Goal: Navigation & Orientation: Locate item on page

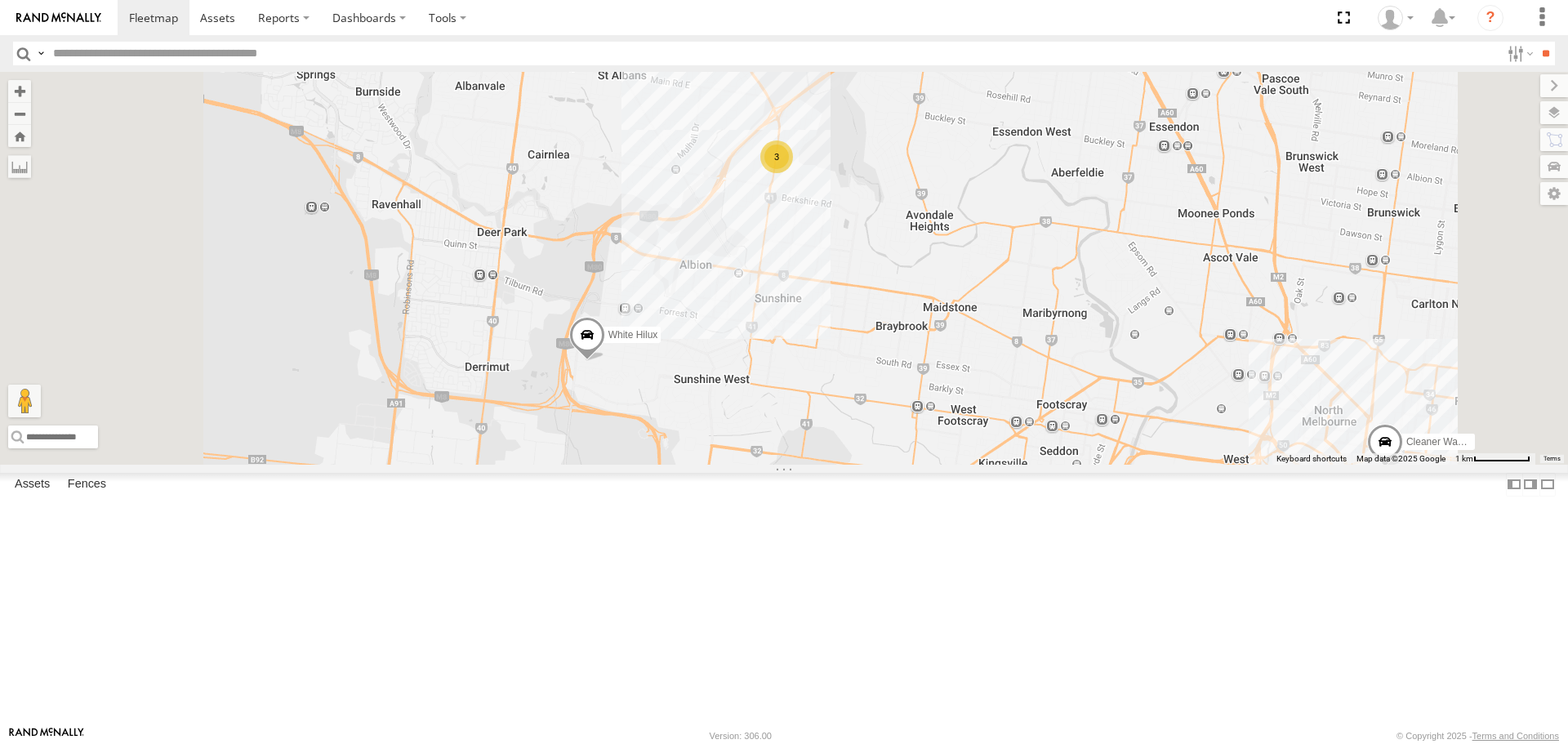
drag, startPoint x: 953, startPoint y: 283, endPoint x: 1021, endPoint y: 426, distance: 158.3
click at [1021, 426] on div "Cleaner Wagon #1 White Hilux 3" at bounding box center [784, 268] width 1568 height 392
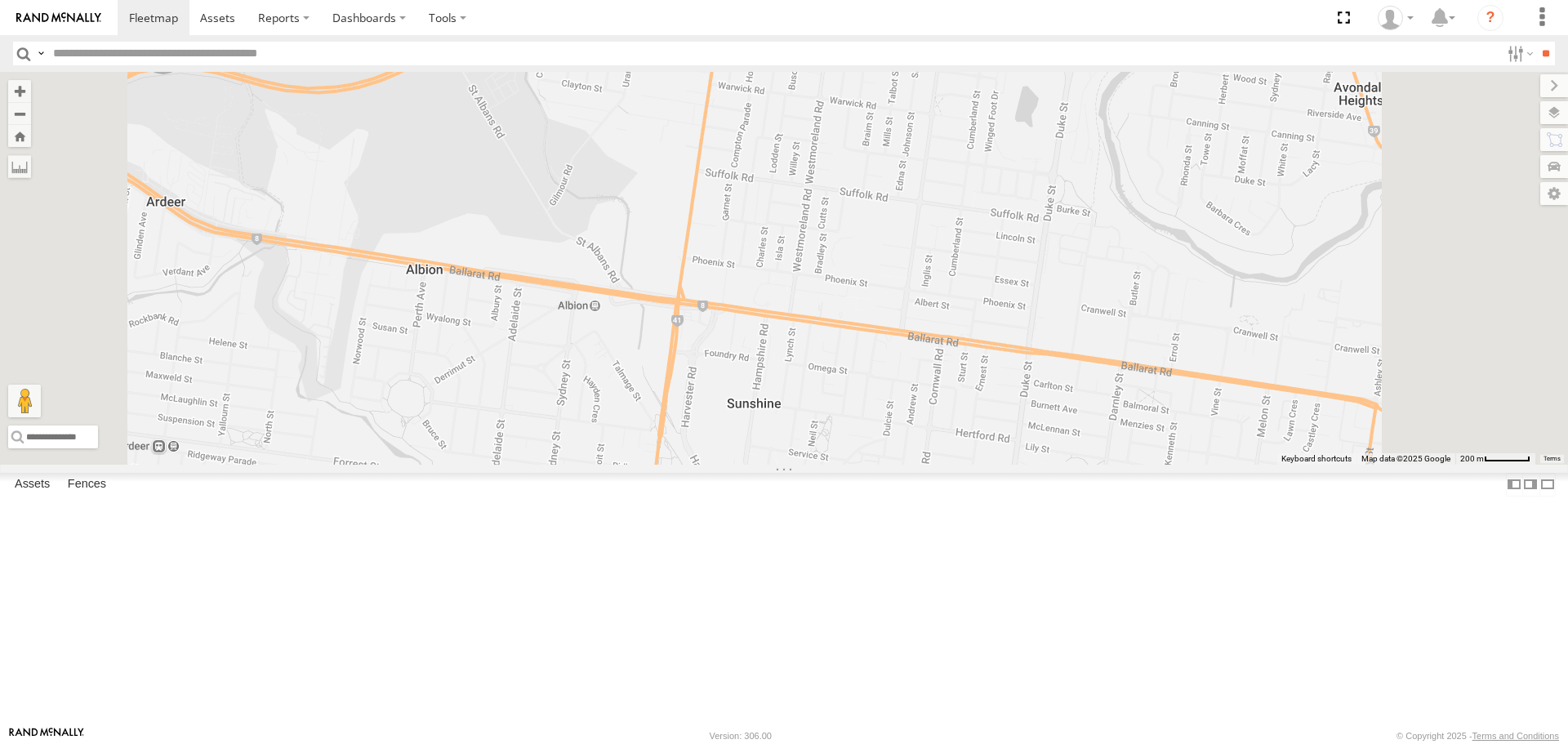
drag, startPoint x: 989, startPoint y: 591, endPoint x: 946, endPoint y: 358, distance: 236.9
click at [946, 358] on div "Cleaner Wagon #1 White Hilux HiAce #1 2" at bounding box center [784, 268] width 1568 height 392
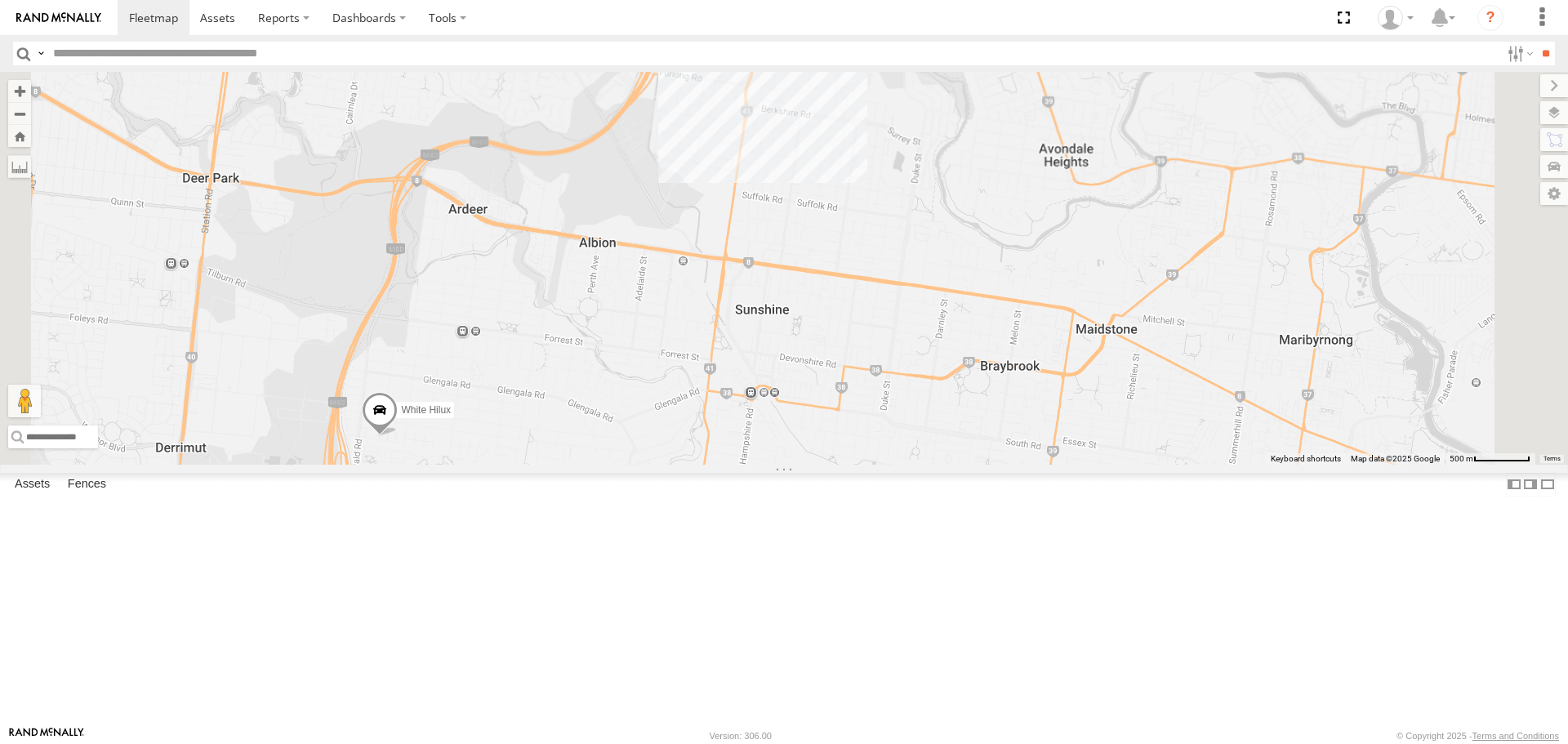
drag, startPoint x: 964, startPoint y: 535, endPoint x: 979, endPoint y: 482, distance: 55.1
click at [979, 464] on div "Cleaner Wagon #1 White Hilux HiAce #1 2" at bounding box center [784, 268] width 1568 height 392
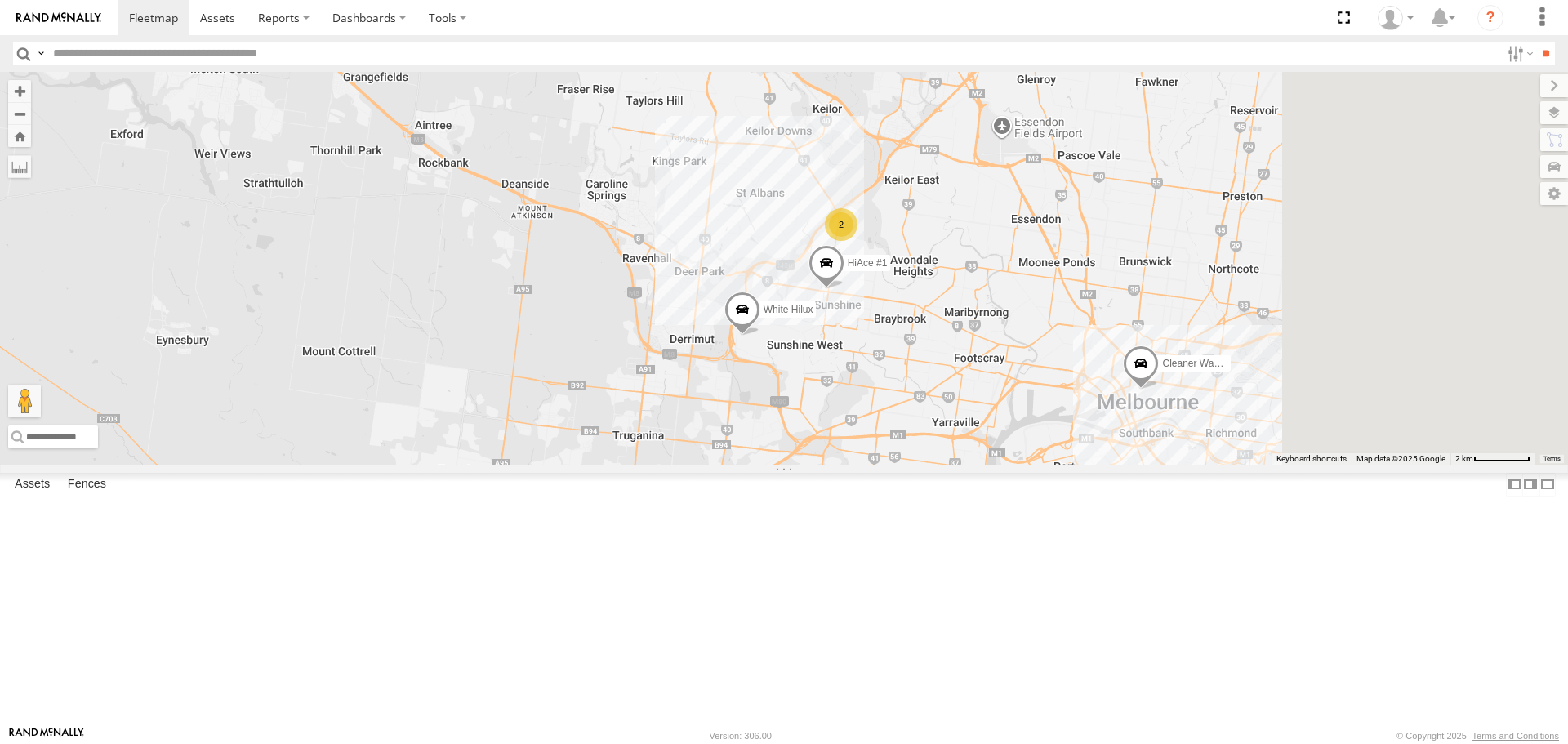
drag, startPoint x: 1297, startPoint y: 535, endPoint x: 1060, endPoint y: 487, distance: 241.8
click at [1065, 464] on div "Cleaner Wagon #1 HiAce #1 2 White Hilux" at bounding box center [784, 268] width 1568 height 392
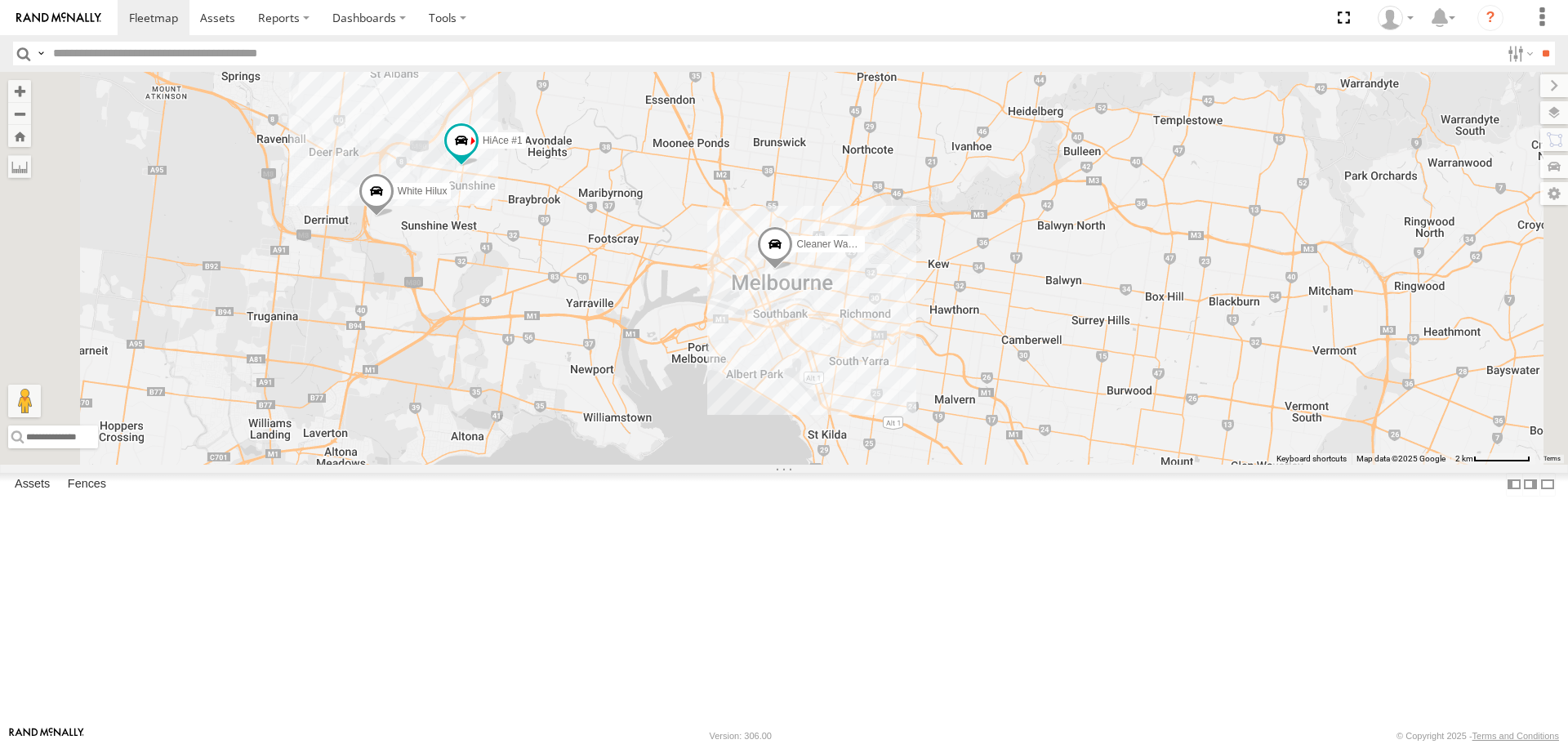
drag, startPoint x: 668, startPoint y: 178, endPoint x: 791, endPoint y: 415, distance: 267.0
click at [791, 415] on div "Cleaner Wagon #1 HiAce #1 White Hilux" at bounding box center [784, 268] width 1568 height 392
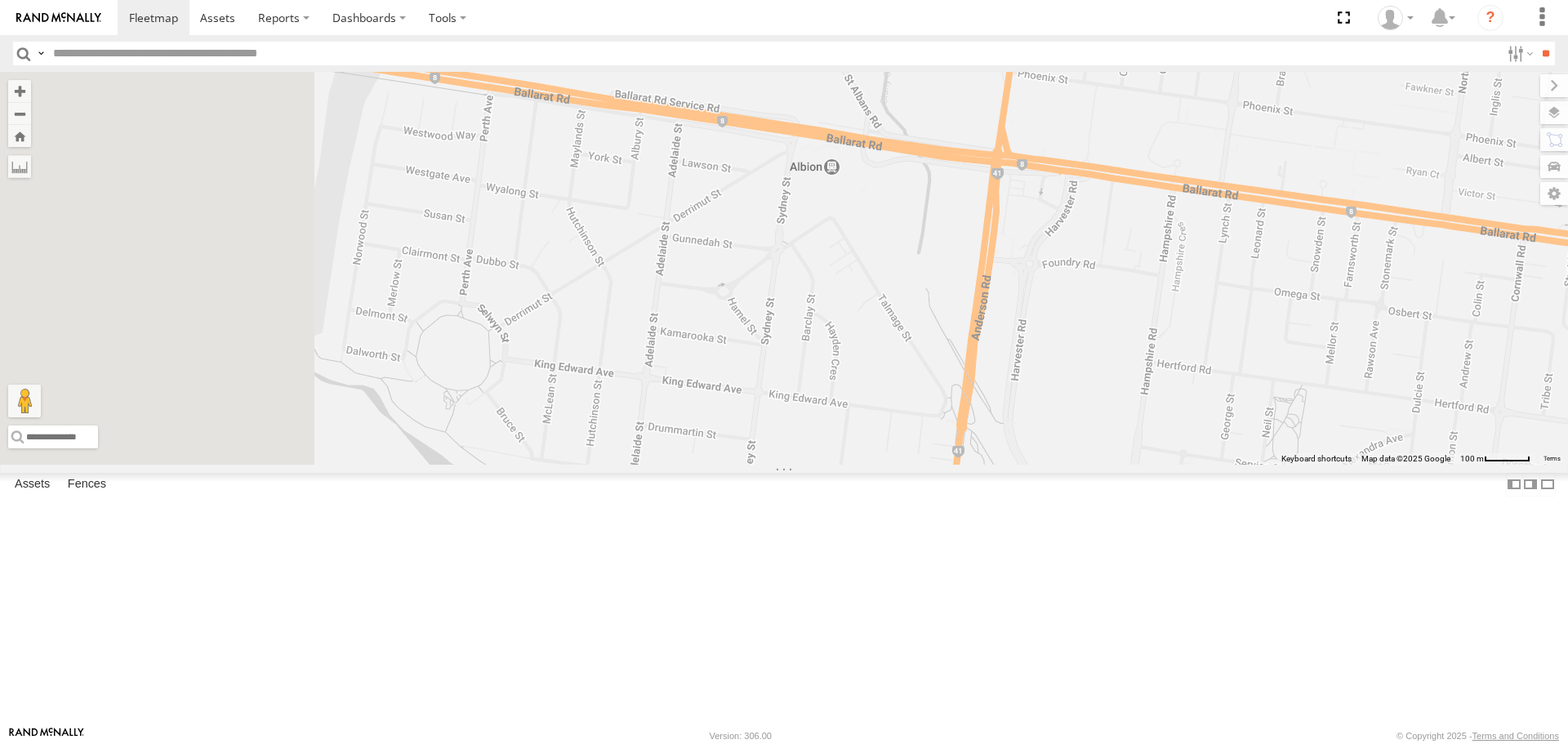
drag, startPoint x: 681, startPoint y: 368, endPoint x: 1057, endPoint y: 423, distance: 380.0
click at [1057, 423] on div "Cleaner Wagon #1 HiAce #1 White Hilux" at bounding box center [784, 268] width 1568 height 392
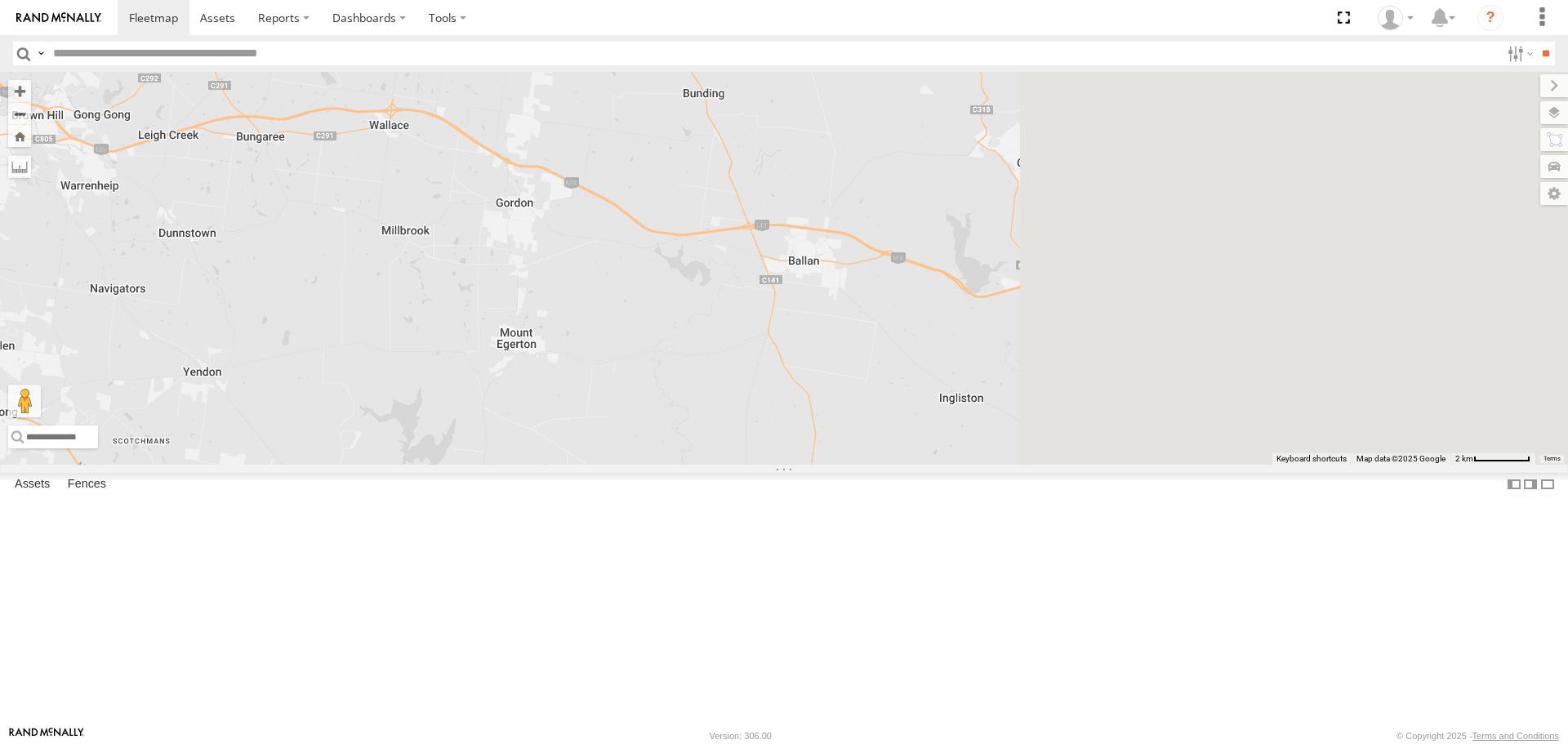
drag, startPoint x: 1139, startPoint y: 456, endPoint x: 558, endPoint y: 309, distance: 599.3
click at [564, 309] on div "Cleaner Wagon #1" at bounding box center [784, 268] width 1568 height 392
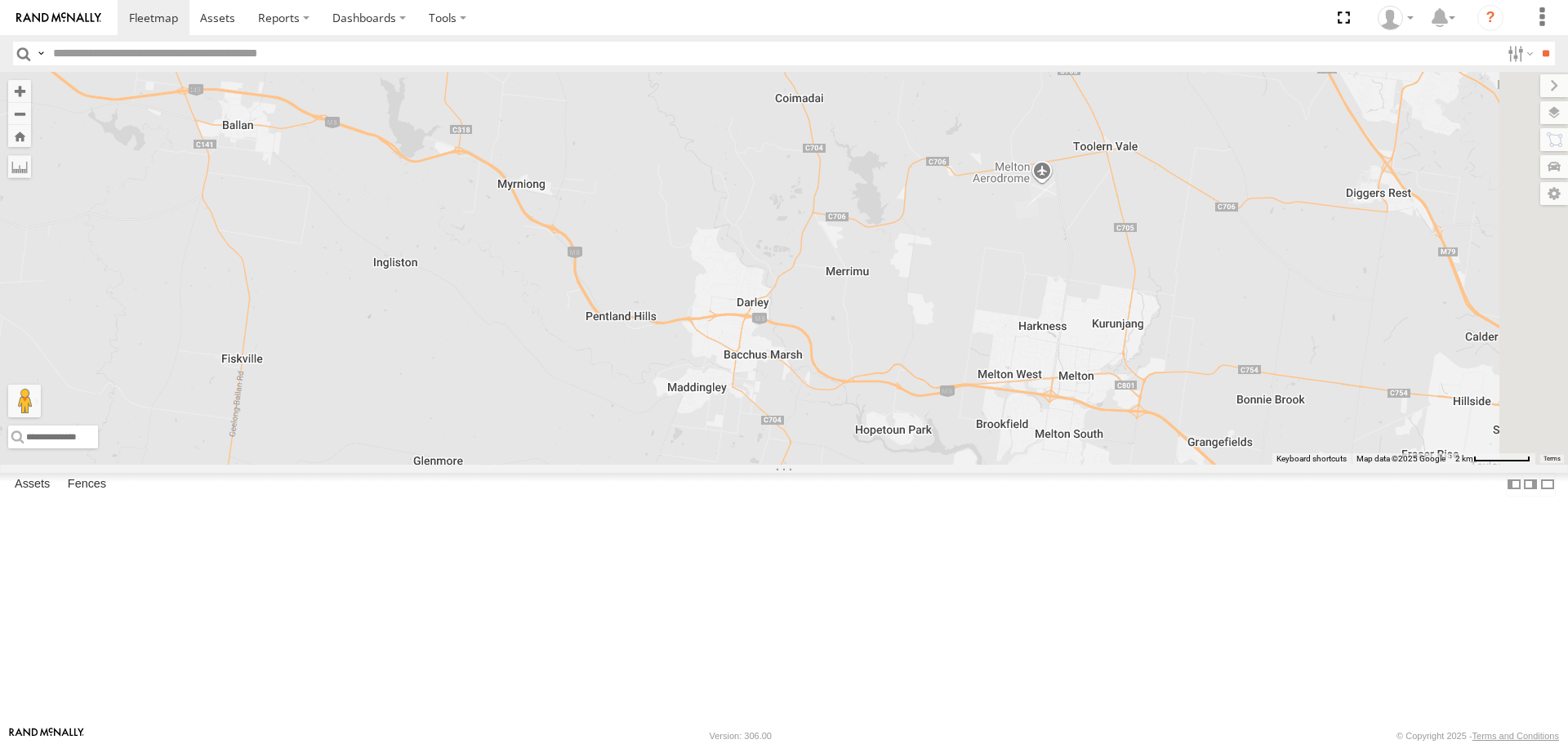
drag, startPoint x: 1105, startPoint y: 443, endPoint x: 901, endPoint y: 397, distance: 209.1
click at [901, 397] on div "Cleaner Wagon #1" at bounding box center [784, 268] width 1568 height 392
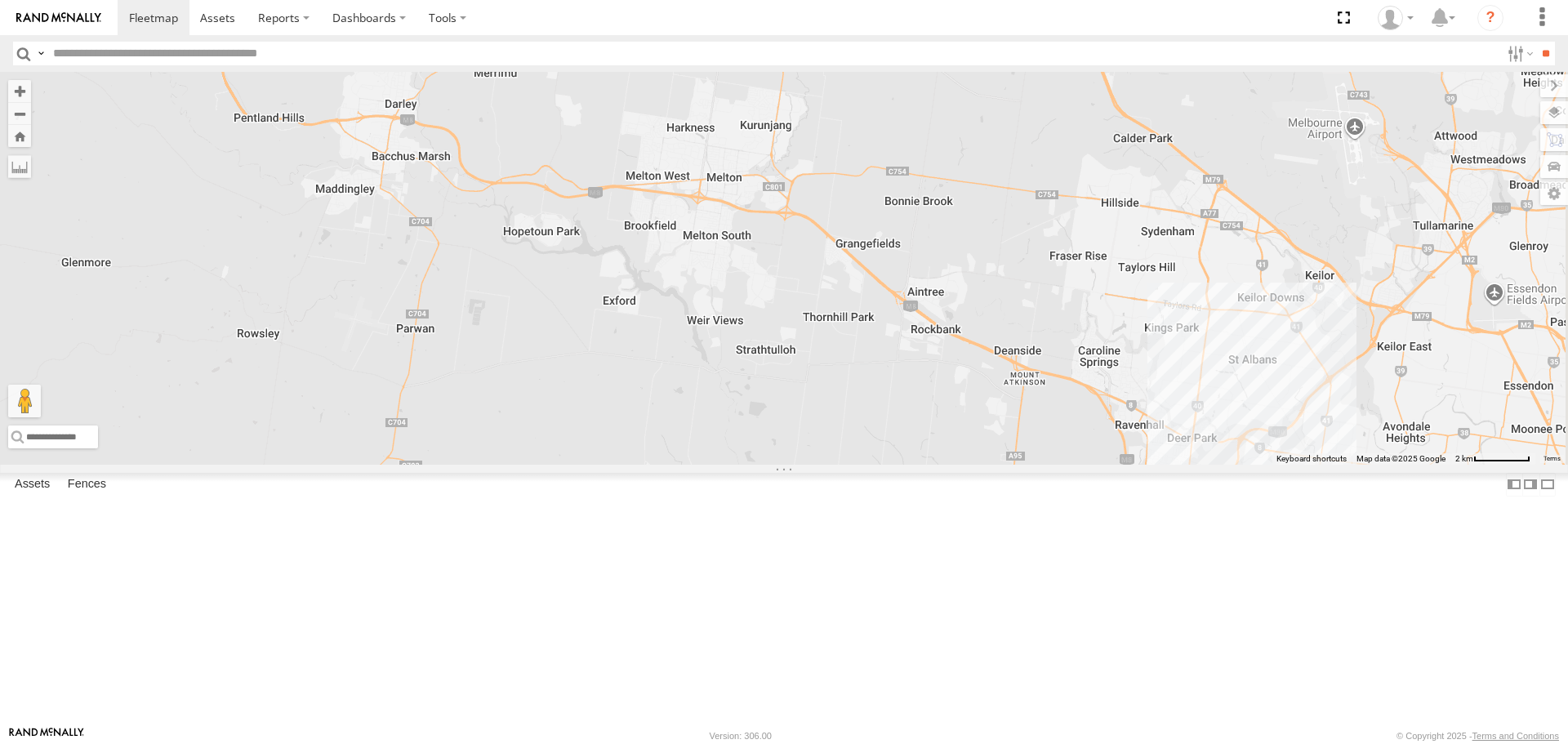
drag, startPoint x: 1081, startPoint y: 420, endPoint x: 818, endPoint y: 261, distance: 307.3
click at [818, 261] on div "Cleaner Wagon #1" at bounding box center [784, 268] width 1568 height 392
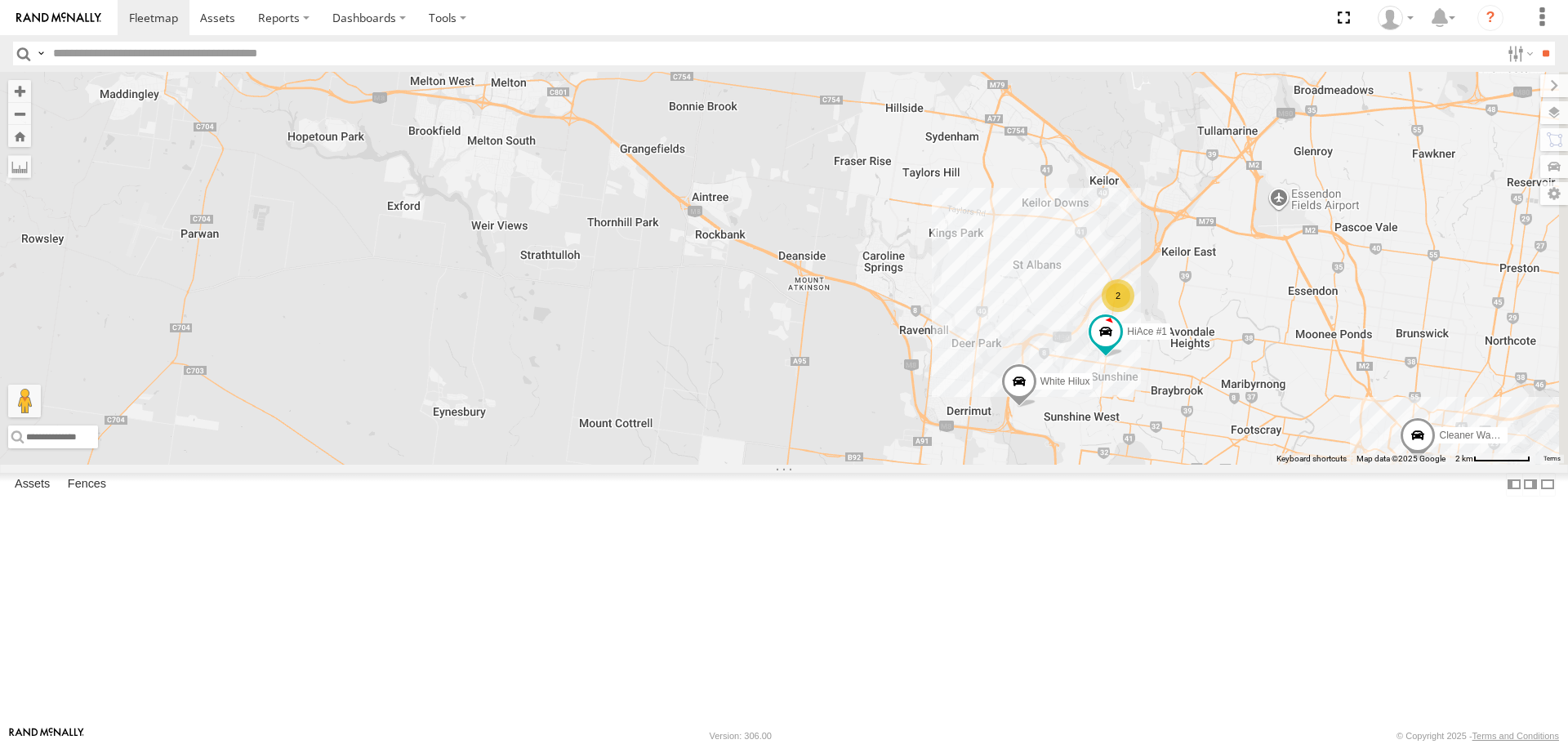
drag, startPoint x: 1144, startPoint y: 389, endPoint x: 1000, endPoint y: 333, distance: 154.5
click at [1000, 333] on div "Cleaner Wagon #1 HiAce #1 2 White Hilux" at bounding box center [784, 268] width 1568 height 392
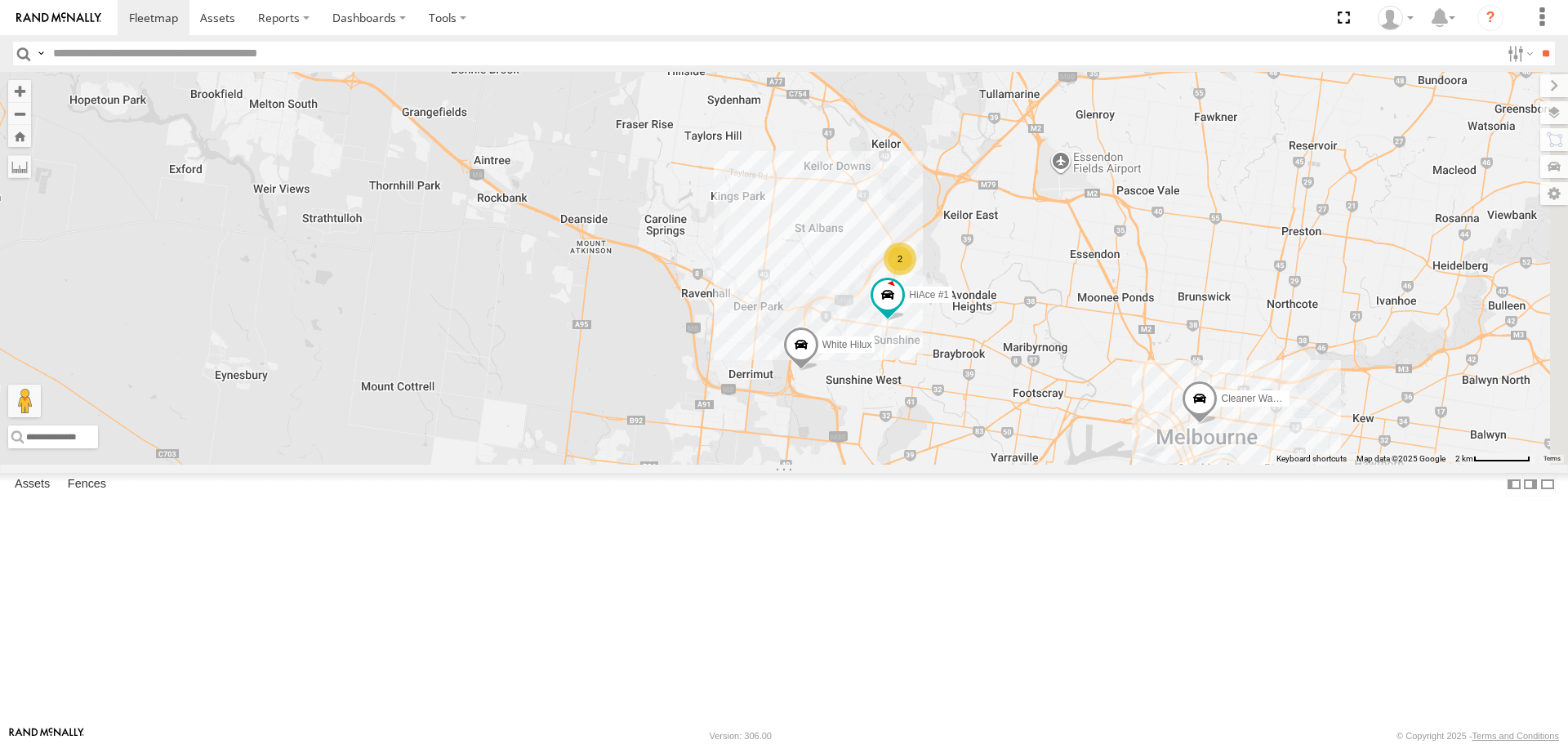
drag, startPoint x: 1255, startPoint y: 504, endPoint x: 1010, endPoint y: 457, distance: 249.5
click at [1013, 460] on div "Cleaner Wagon #1 HiAce #1 2 White Hilux" at bounding box center [784, 268] width 1568 height 392
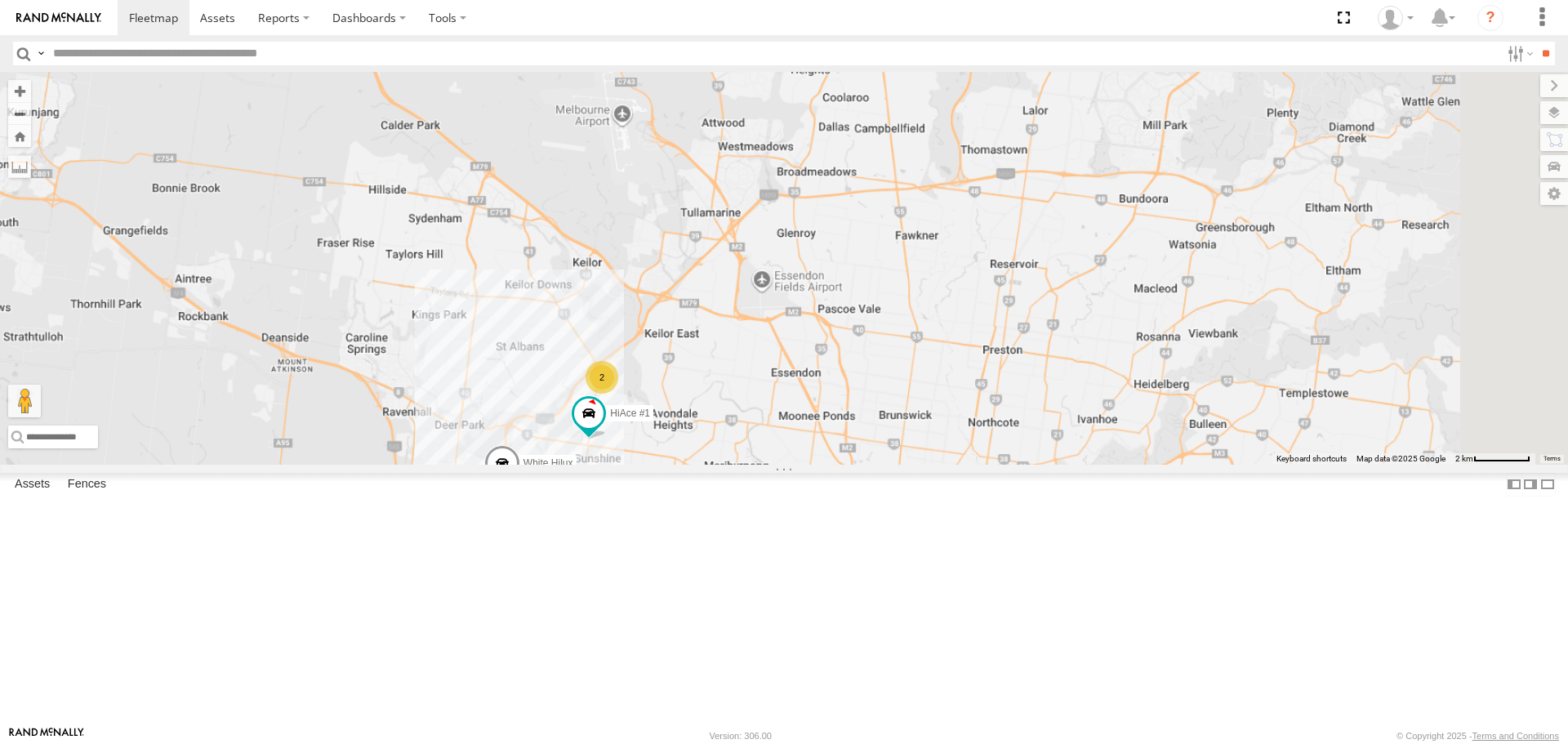
drag, startPoint x: 1036, startPoint y: 626, endPoint x: 857, endPoint y: 465, distance: 240.8
click at [857, 464] on div "Cleaner Wagon #1 HiAce #1 White Hilux 2" at bounding box center [784, 268] width 1568 height 392
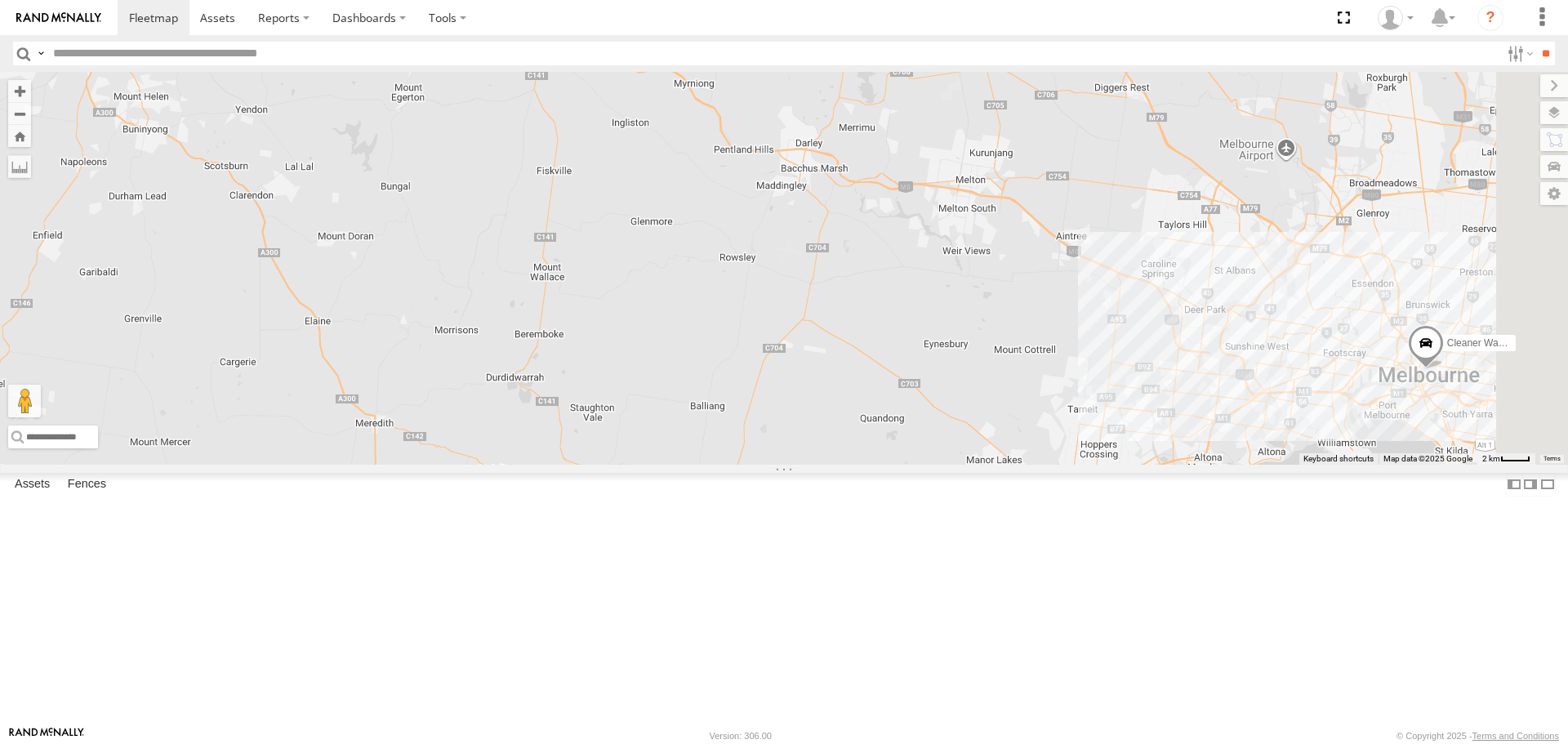
drag, startPoint x: 823, startPoint y: 327, endPoint x: 474, endPoint y: 230, distance: 362.2
click at [474, 230] on div "Cleaner Wagon #1 2" at bounding box center [784, 268] width 1568 height 392
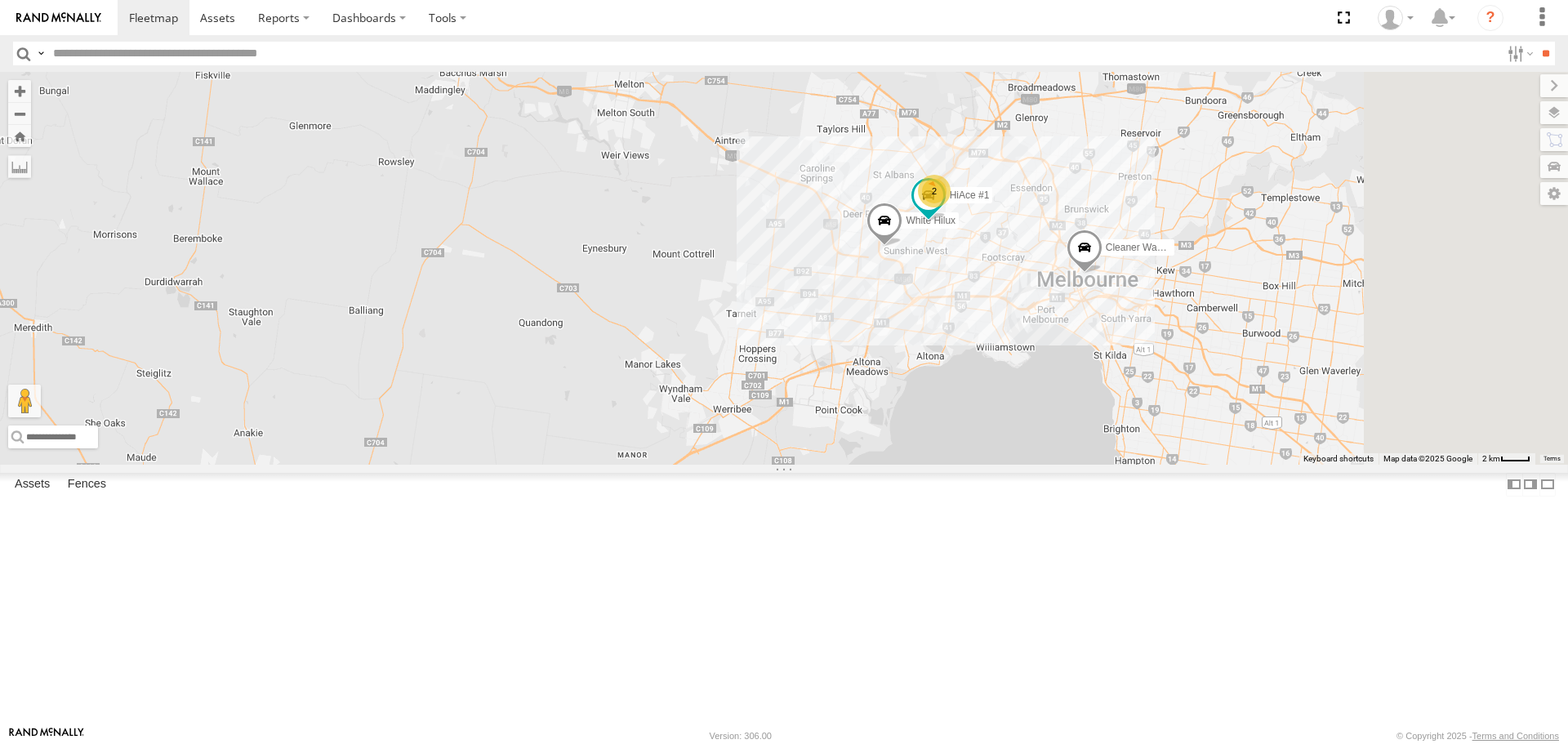
drag, startPoint x: 1176, startPoint y: 398, endPoint x: 981, endPoint y: 381, distance: 195.7
click at [981, 381] on div "Cleaner Wagon #1 2 HiAce #1 2 White Hilux" at bounding box center [784, 268] width 1568 height 392
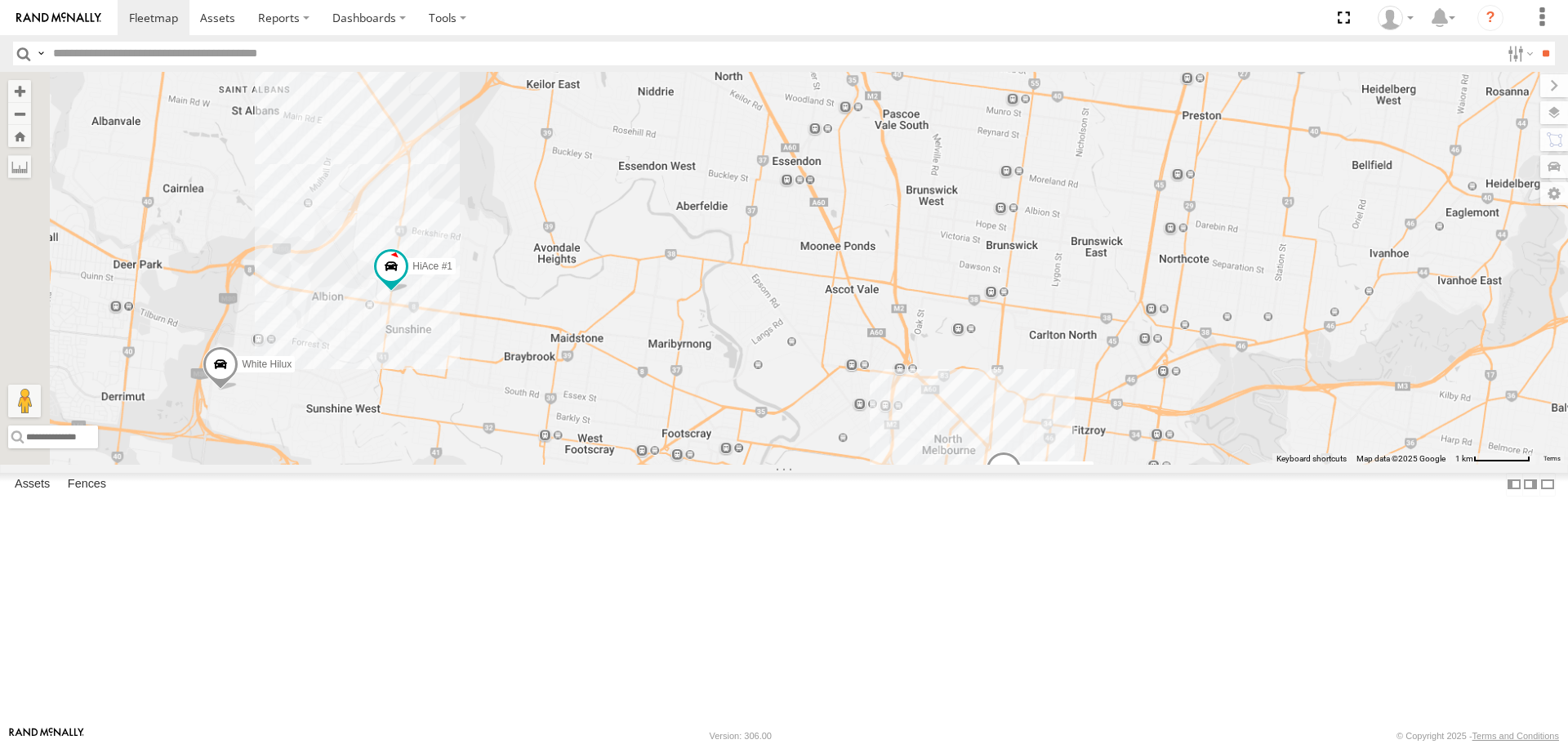
drag, startPoint x: 602, startPoint y: 297, endPoint x: 767, endPoint y: 401, distance: 195.0
click at [798, 395] on div "Cleaner Wagon #1 HiAce #1 White Hilux" at bounding box center [784, 268] width 1568 height 392
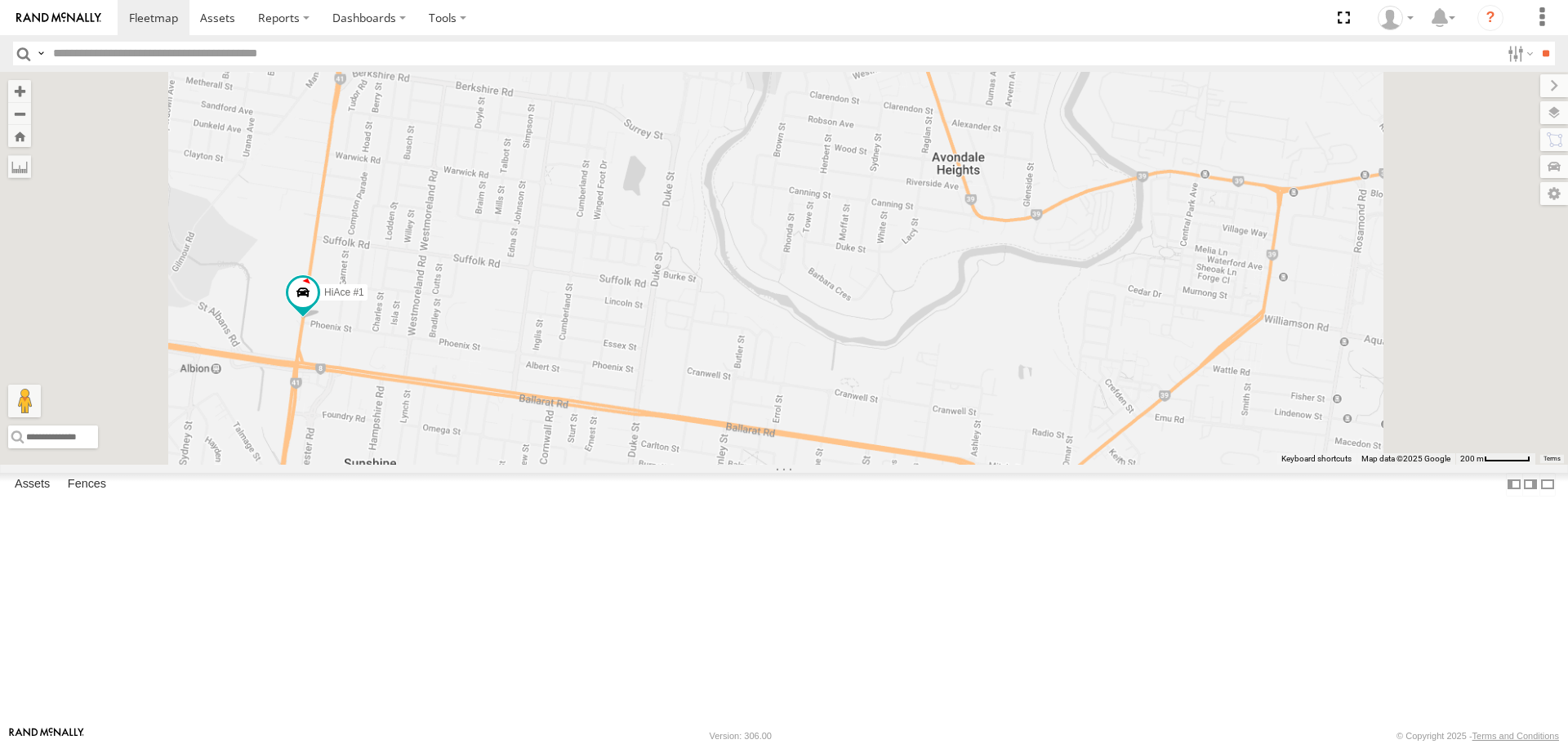
drag, startPoint x: 615, startPoint y: 469, endPoint x: 757, endPoint y: 490, distance: 143.5
click at [757, 464] on div "Cleaner Wagon #1 HiAce #1 White Hilux" at bounding box center [784, 268] width 1568 height 392
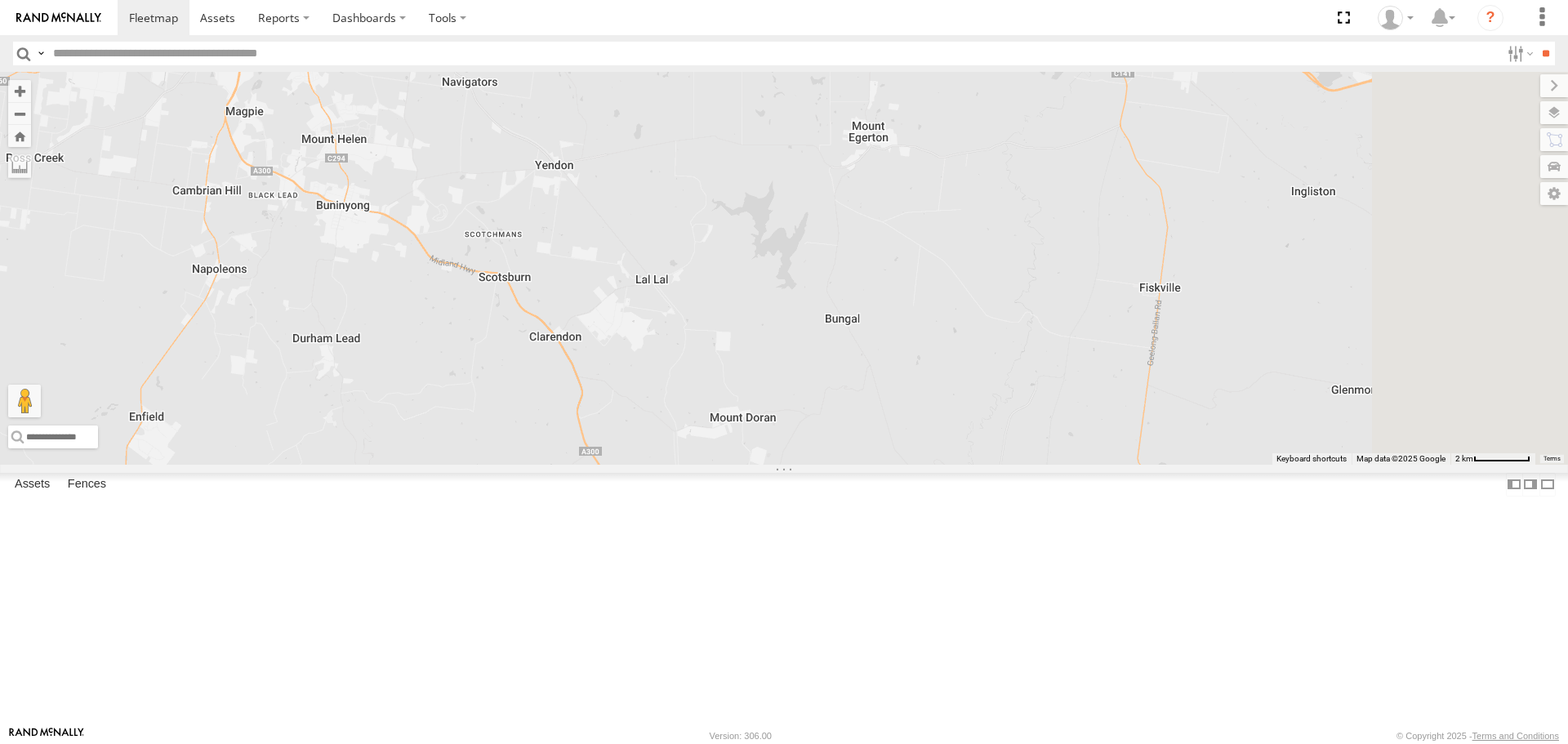
drag, startPoint x: 972, startPoint y: 332, endPoint x: 398, endPoint y: 275, distance: 576.8
click at [398, 275] on main "← Move left → Move right ↑ Move up ↓ Move down + Zoom in - Zoom out Home Jump l…" at bounding box center [784, 399] width 1568 height 655
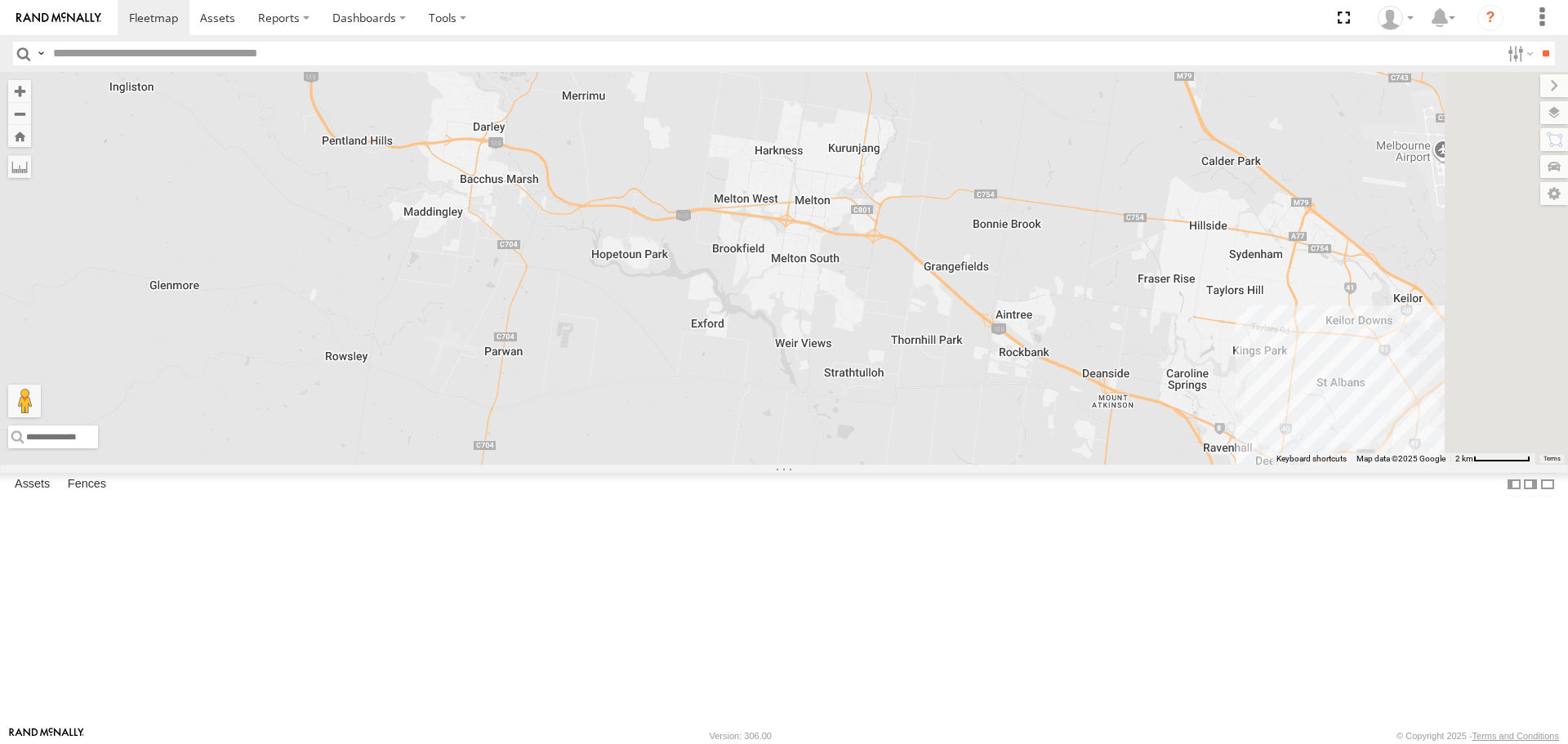
drag, startPoint x: 1046, startPoint y: 399, endPoint x: 502, endPoint y: 333, distance: 548.0
click at [502, 333] on div "Cleaner Wagon #1 White Hilux" at bounding box center [784, 268] width 1568 height 392
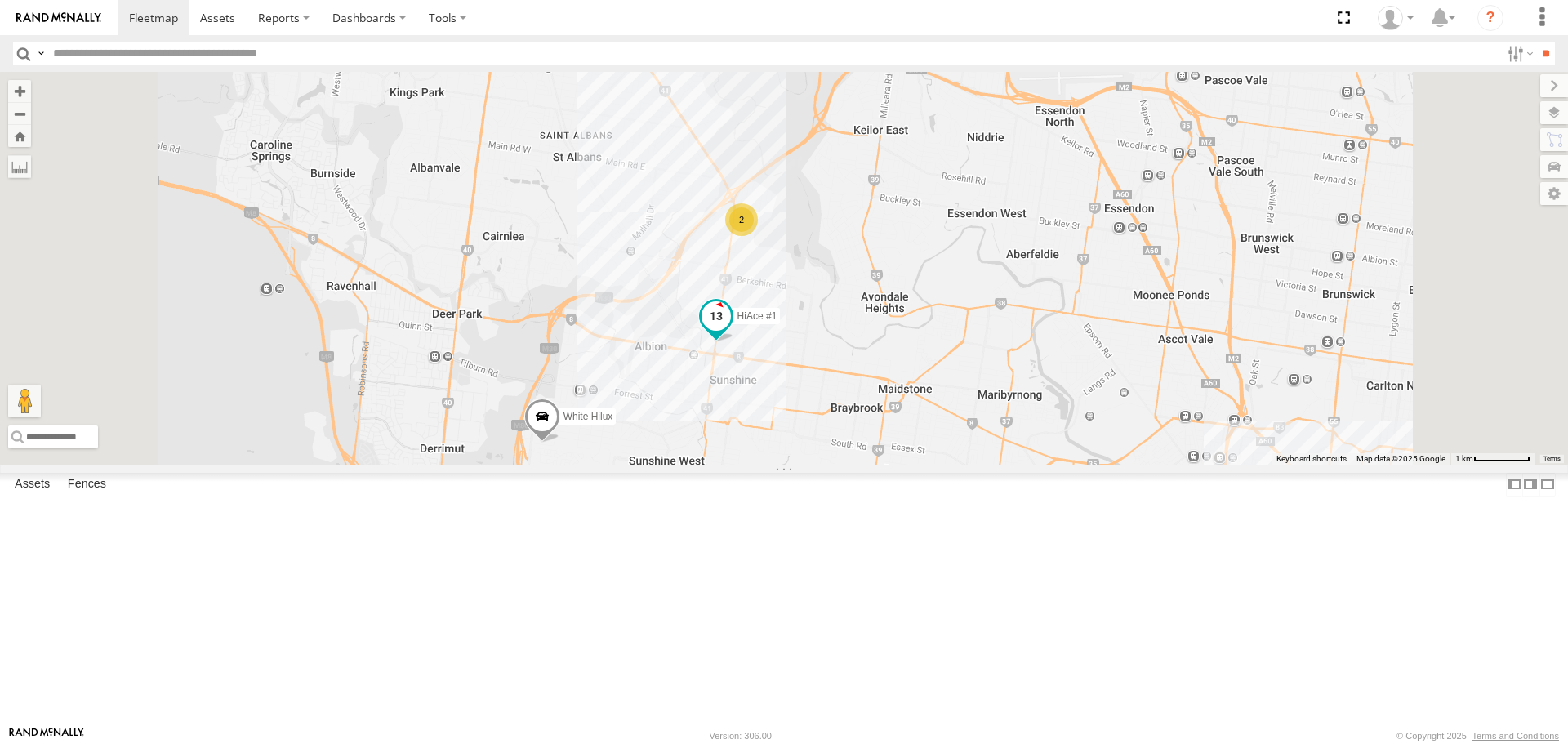
click at [731, 331] on span at bounding box center [716, 316] width 29 height 29
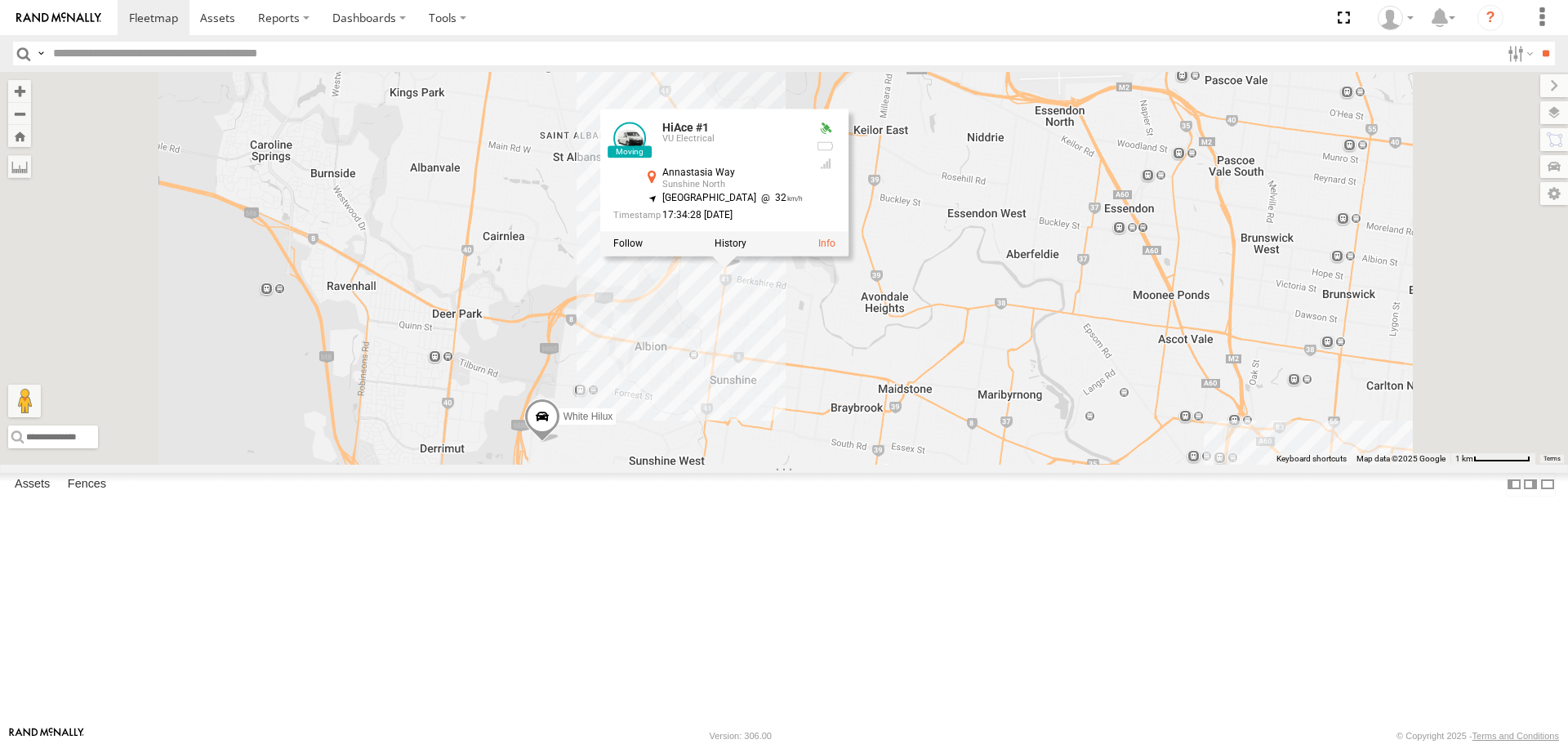
click at [1000, 464] on div "Cleaner Wagon #1 White Hilux HiAce #1 2 HiAce #1 VU Electrical [GEOGRAPHIC_DATA…" at bounding box center [784, 268] width 1568 height 392
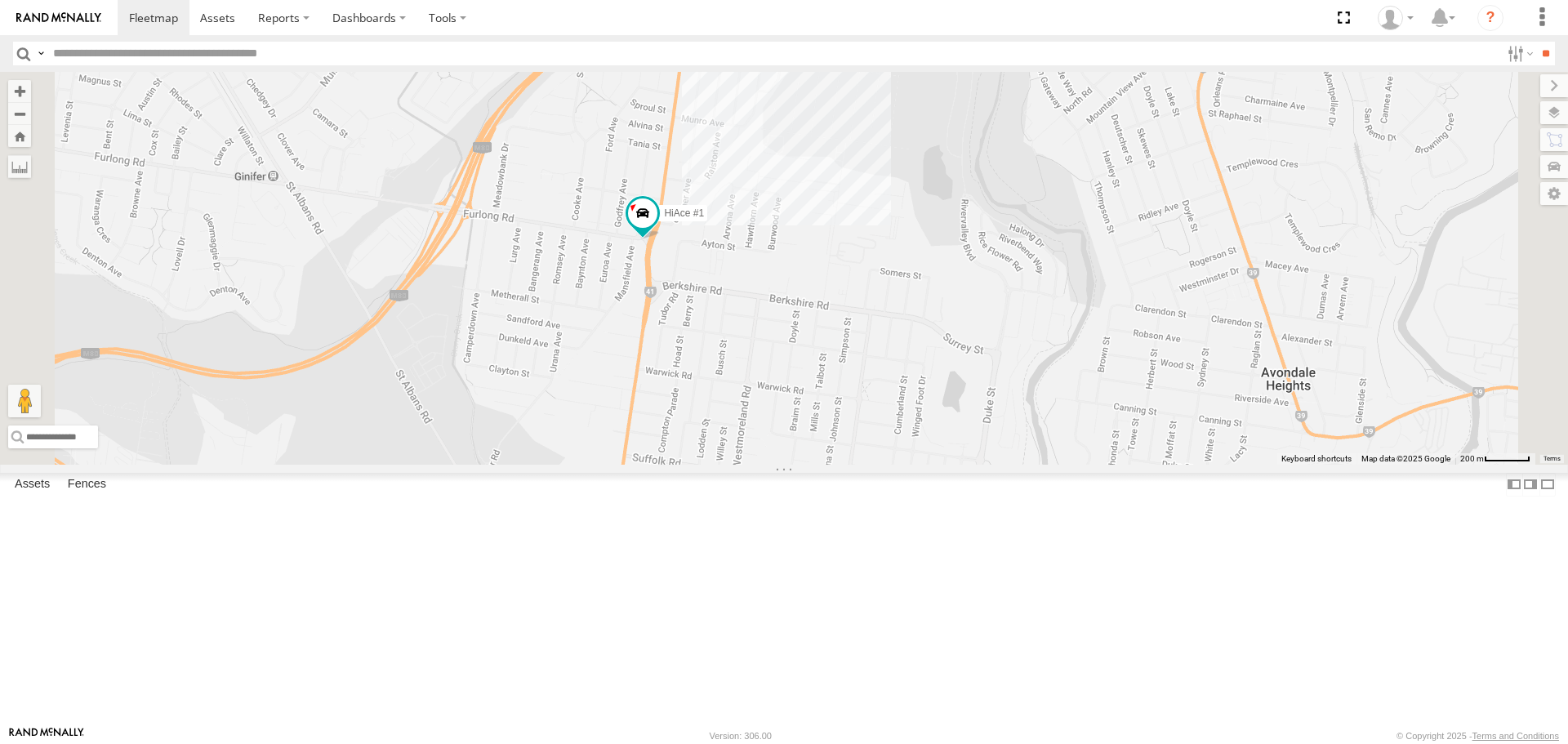
drag, startPoint x: 870, startPoint y: 258, endPoint x: 920, endPoint y: 390, distance: 141.2
click at [920, 390] on div "Cleaner Wagon #1 White Hilux HiAce #1 2" at bounding box center [784, 268] width 1568 height 392
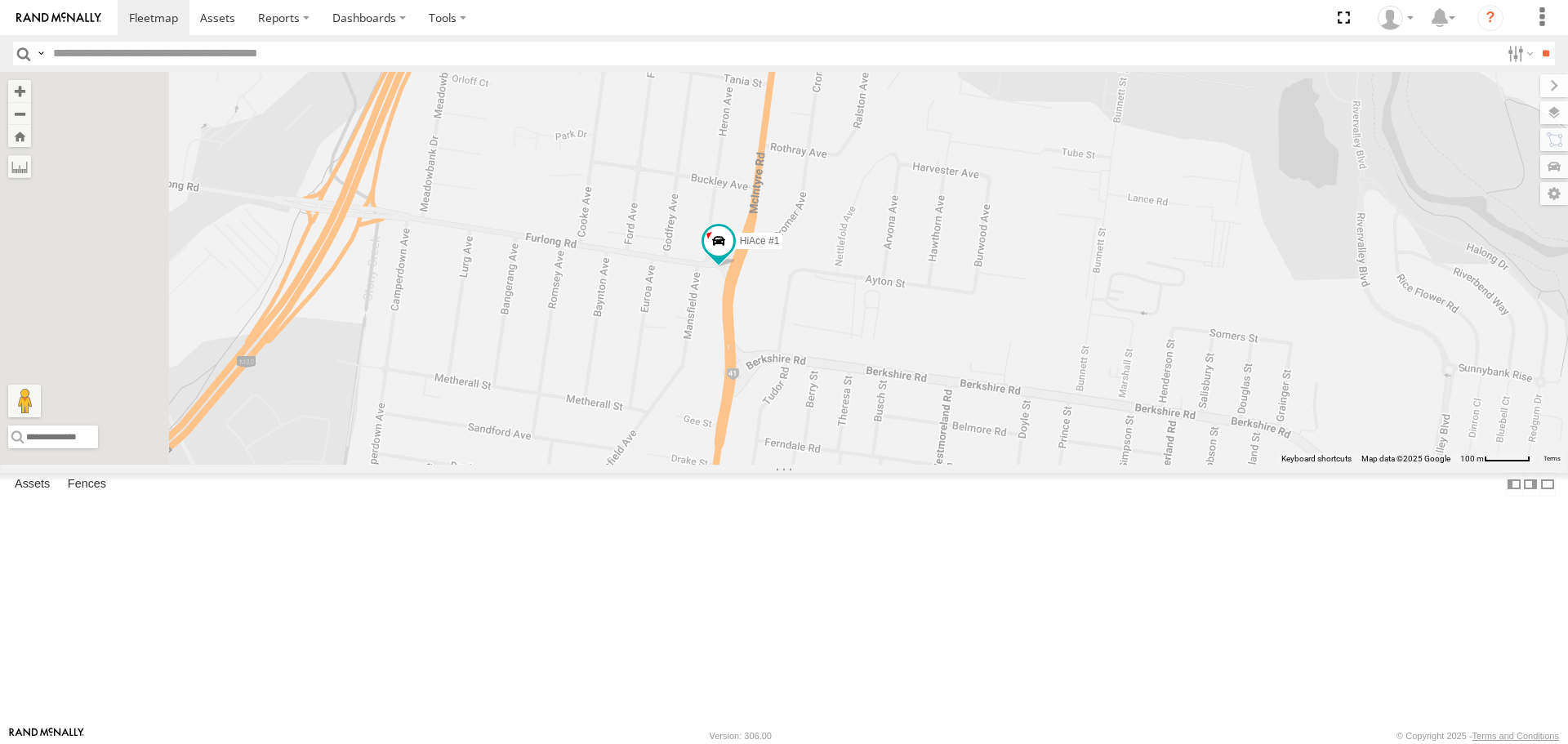
drag, startPoint x: 874, startPoint y: 450, endPoint x: 1004, endPoint y: 483, distance: 134.1
click at [1004, 464] on div "Cleaner Wagon #1 White Hilux HiAce #1" at bounding box center [784, 268] width 1568 height 392
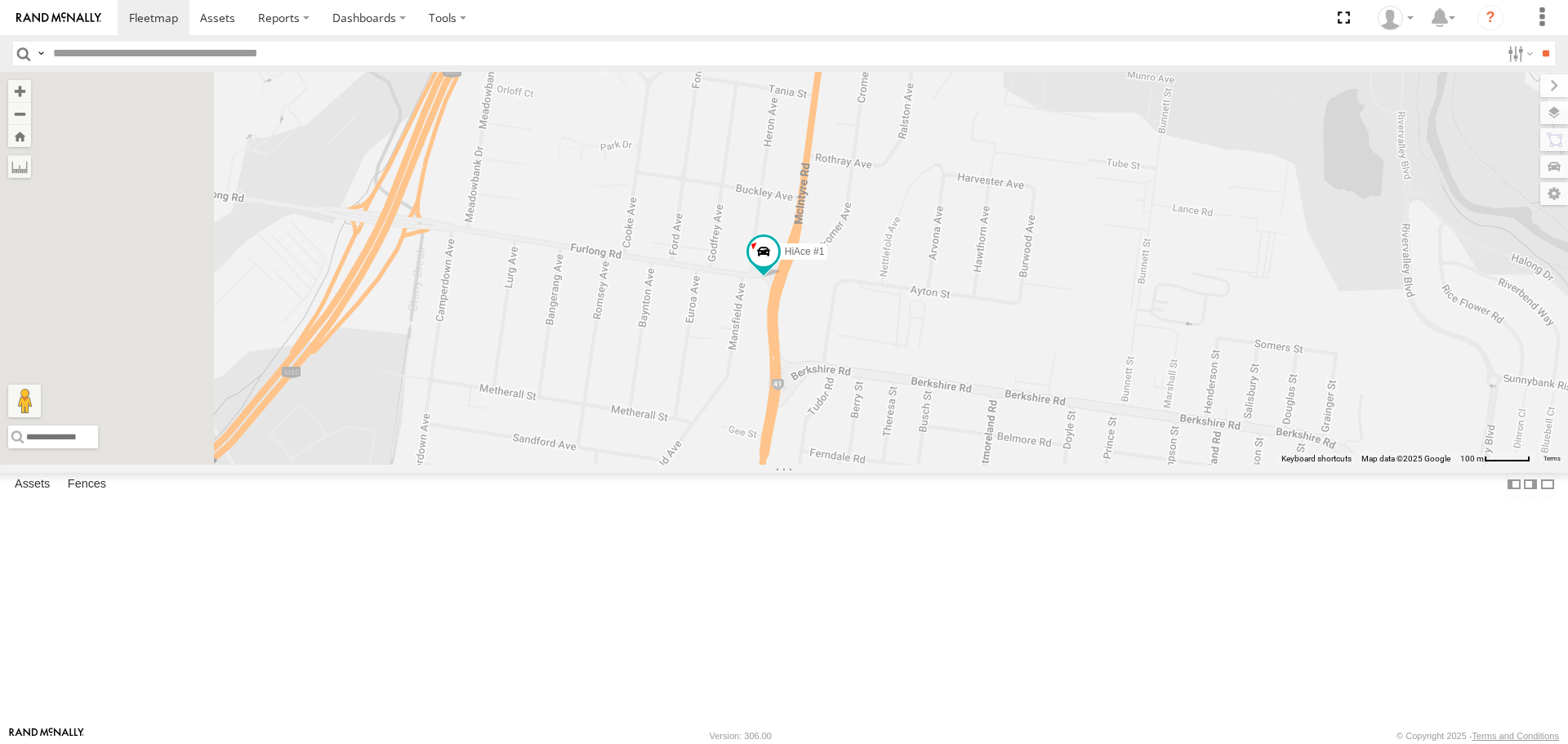
drag, startPoint x: 759, startPoint y: 450, endPoint x: 803, endPoint y: 460, distance: 45.1
click at [803, 460] on div "Cleaner Wagon #1 White Hilux HiAce #1" at bounding box center [784, 268] width 1568 height 392
